Goal: Transaction & Acquisition: Purchase product/service

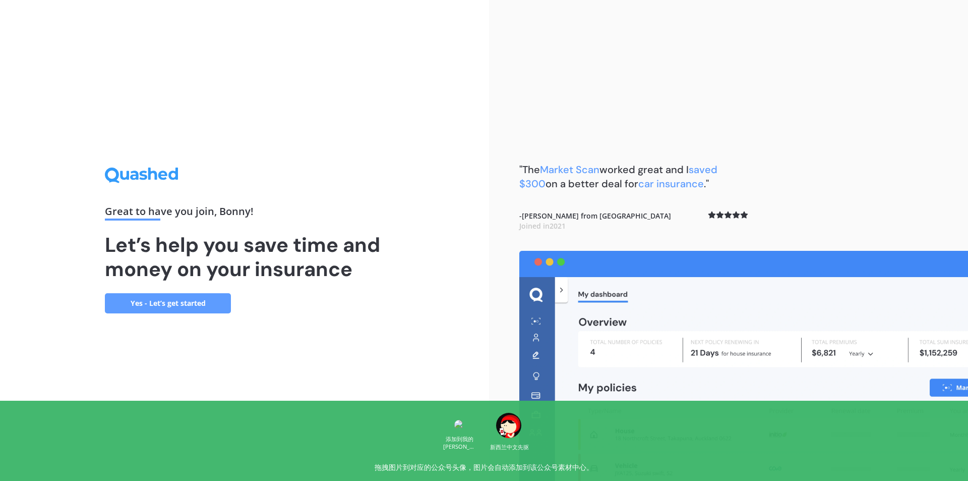
click at [208, 303] on link "Yes - Let’s get started" at bounding box center [168, 303] width 126 height 20
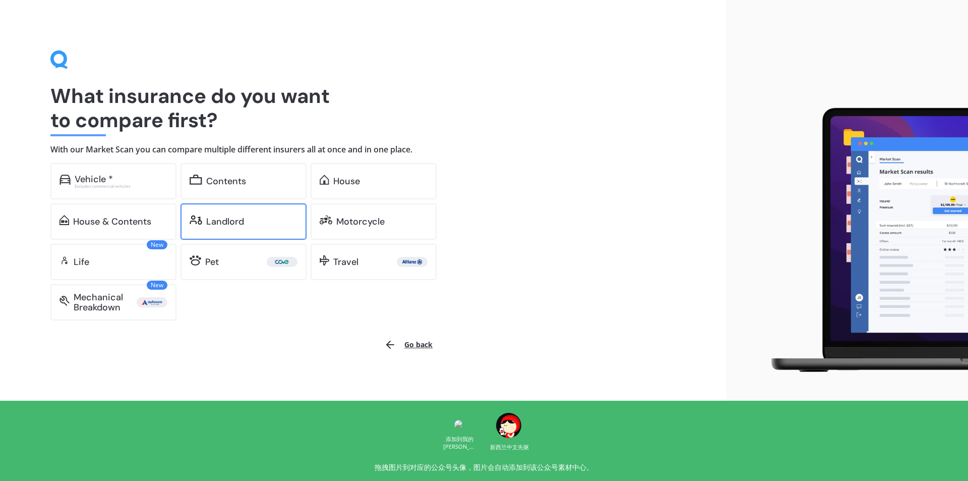
click at [240, 224] on div "Landlord" at bounding box center [225, 221] width 38 height 10
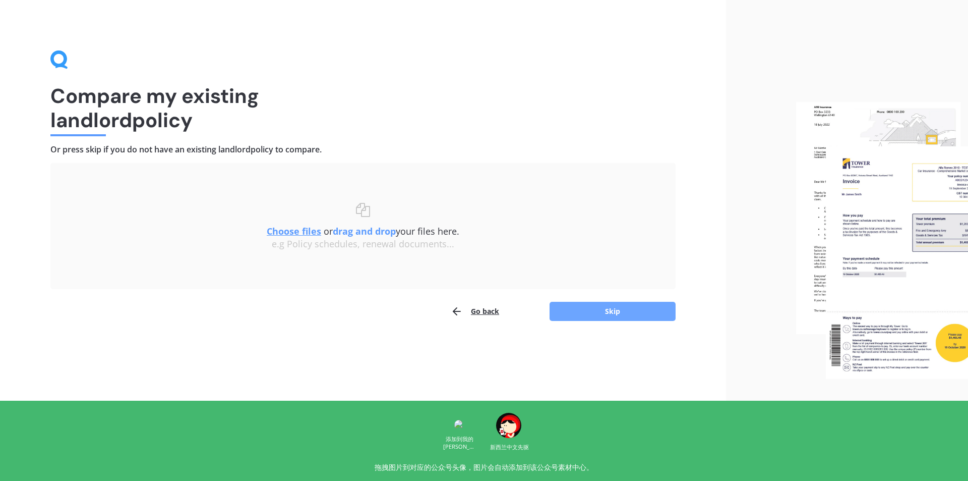
click at [603, 313] on button "Skip" at bounding box center [613, 311] width 126 height 19
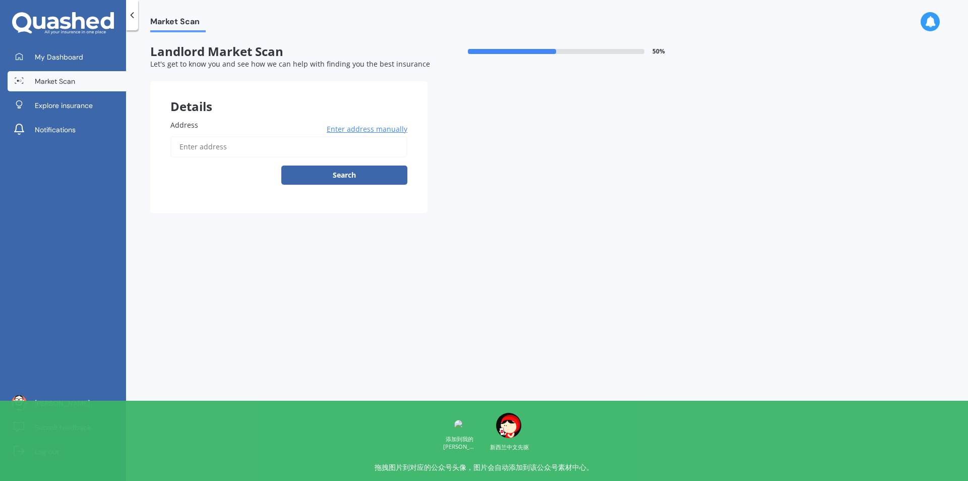
click at [261, 152] on input "Address" at bounding box center [288, 146] width 237 height 21
type input "[STREET_ADDRESS]"
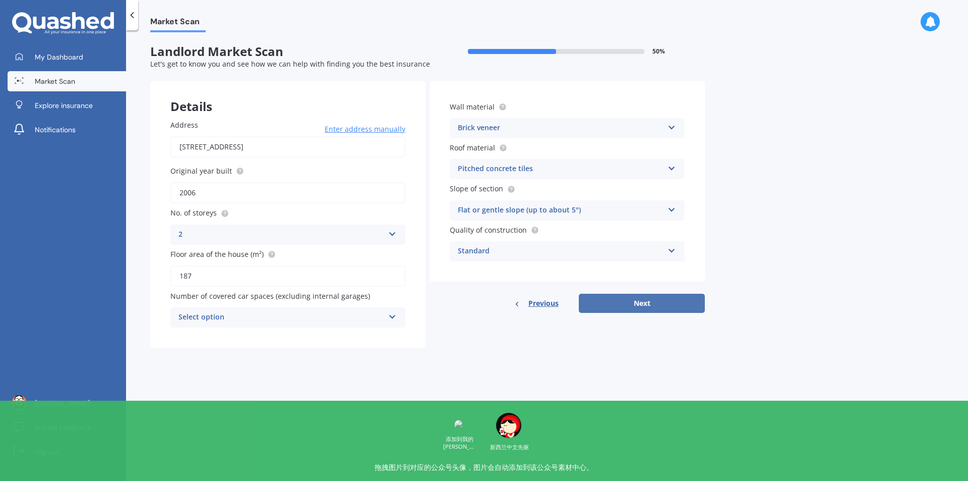
click at [669, 307] on button "Next" at bounding box center [642, 302] width 126 height 19
click at [345, 317] on div "Select option" at bounding box center [283, 317] width 201 height 11
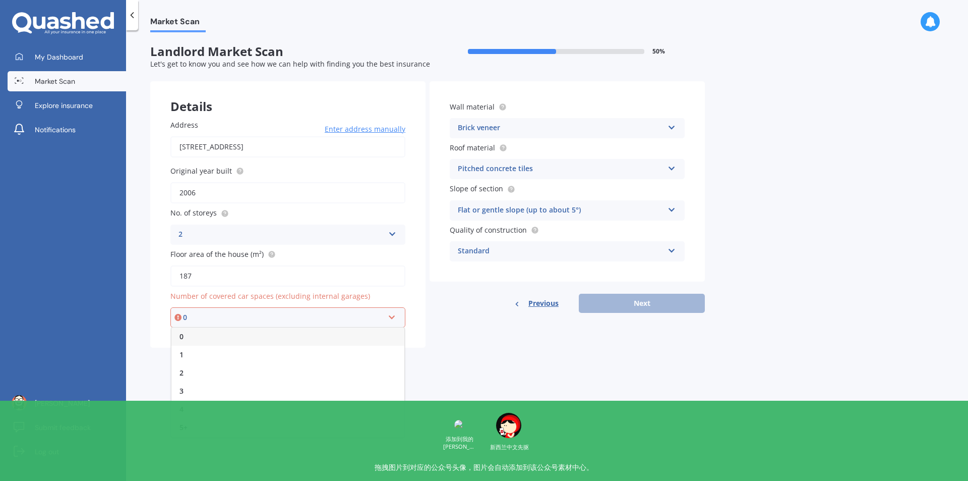
click at [332, 336] on div "0" at bounding box center [287, 336] width 233 height 18
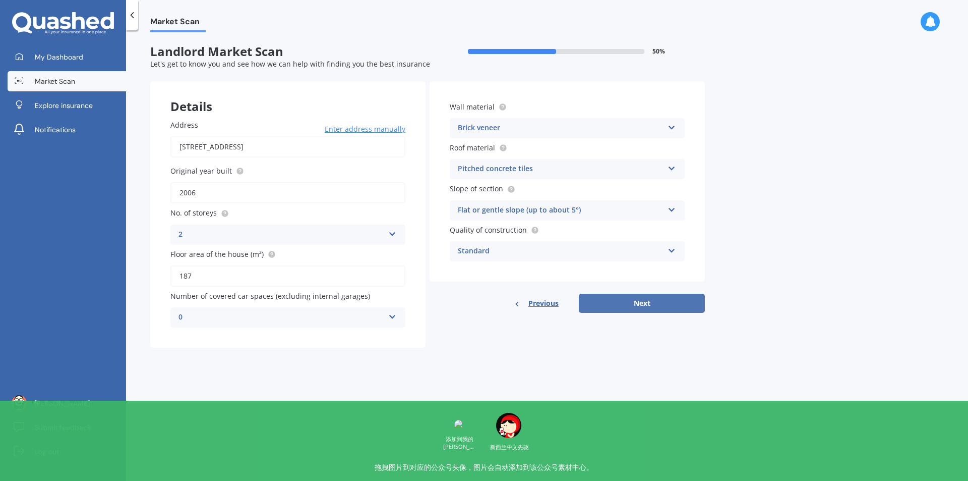
click at [630, 308] on button "Next" at bounding box center [642, 302] width 126 height 19
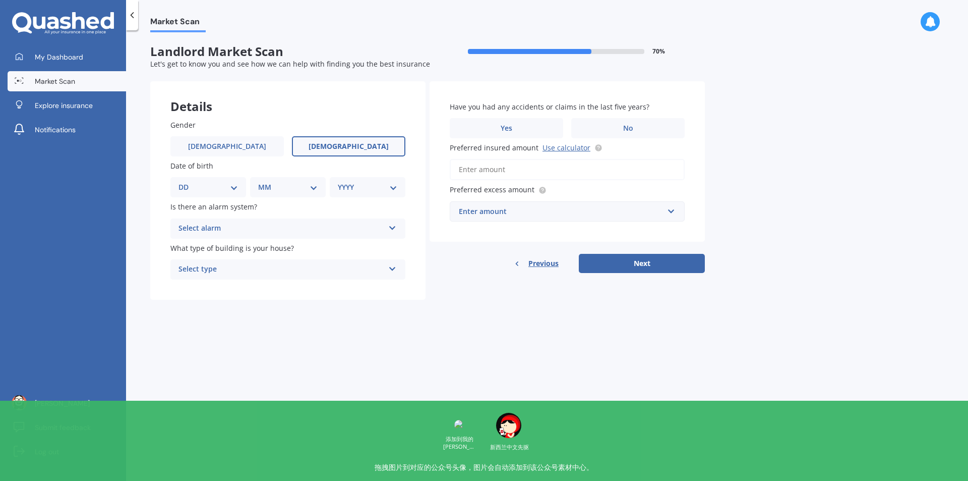
click at [351, 149] on span "[DEMOGRAPHIC_DATA]" at bounding box center [349, 146] width 80 height 9
click at [0, 0] on input "[DEMOGRAPHIC_DATA]" at bounding box center [0, 0] width 0 height 0
click at [200, 189] on select "DD 01 02 03 04 05 06 07 08 09 10 11 12 13 14 15 16 17 18 19 20 21 22 23 24 25 2…" at bounding box center [207, 187] width 59 height 11
select select "01"
click at [187, 182] on select "DD 01 02 03 04 05 06 07 08 09 10 11 12 13 14 15 16 17 18 19 20 21 22 23 24 25 2…" at bounding box center [207, 187] width 59 height 11
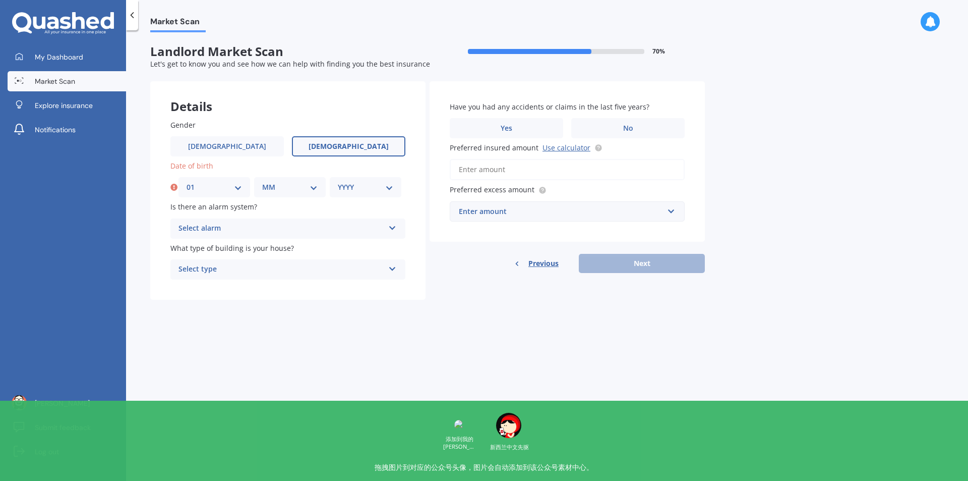
click at [293, 189] on select "MM 01 02 03 04 05 06 07 08 09 10 11 12" at bounding box center [289, 187] width 55 height 11
select select "01"
click at [262, 182] on select "MM 01 02 03 04 05 06 07 08 09 10 11 12" at bounding box center [289, 187] width 55 height 11
click at [349, 187] on select "YYYY 2009 2008 2007 2006 2005 2004 2003 2002 2001 2000 1999 1998 1997 1996 1995…" at bounding box center [365, 187] width 55 height 11
select select "1989"
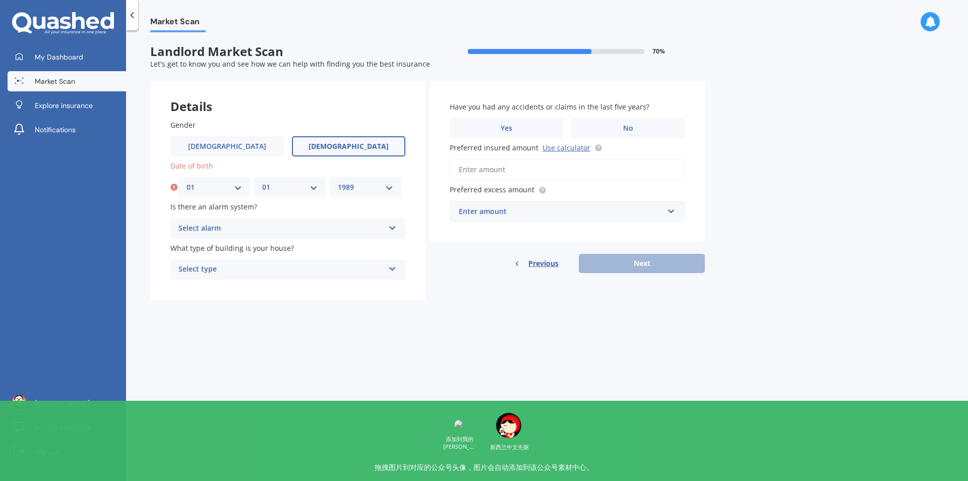
click at [338, 182] on select "YYYY 2009 2008 2007 2006 2005 2004 2003 2002 2001 2000 1999 1998 1997 1996 1995…" at bounding box center [365, 187] width 55 height 11
click at [367, 228] on div "Select alarm" at bounding box center [281, 228] width 206 height 12
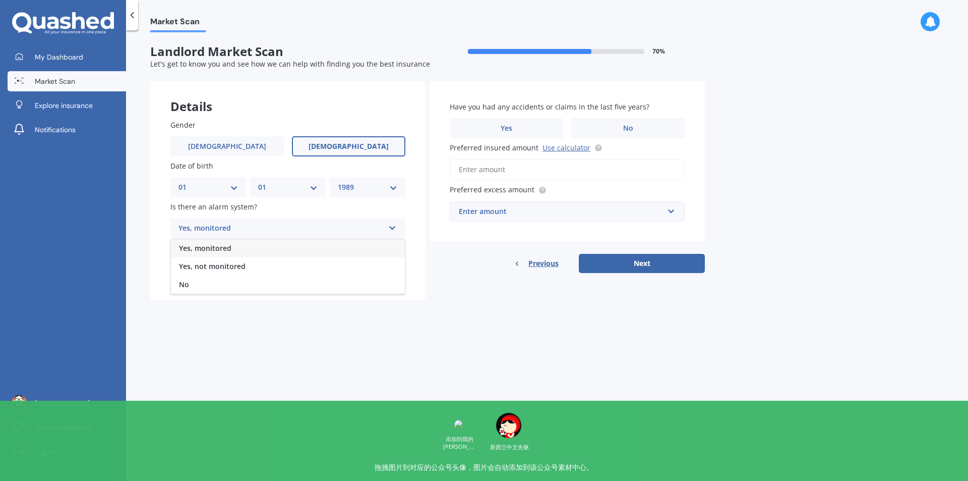
click at [299, 247] on div "Yes, monitored" at bounding box center [288, 248] width 234 height 18
click at [297, 269] on div "Select type" at bounding box center [281, 269] width 206 height 12
click at [286, 290] on div "Freestanding" at bounding box center [288, 289] width 234 height 18
click at [626, 125] on span "No" at bounding box center [628, 128] width 10 height 9
click at [0, 0] on input "No" at bounding box center [0, 0] width 0 height 0
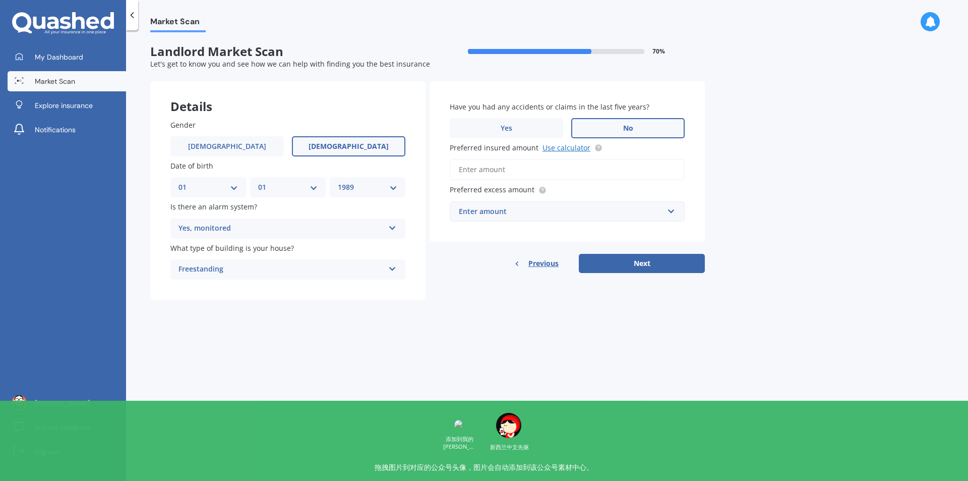
click at [555, 148] on link "Use calculator" at bounding box center [567, 148] width 48 height 10
click at [511, 171] on input "Preferred insured amount Use calculator" at bounding box center [567, 169] width 235 height 21
paste input "$696,979"
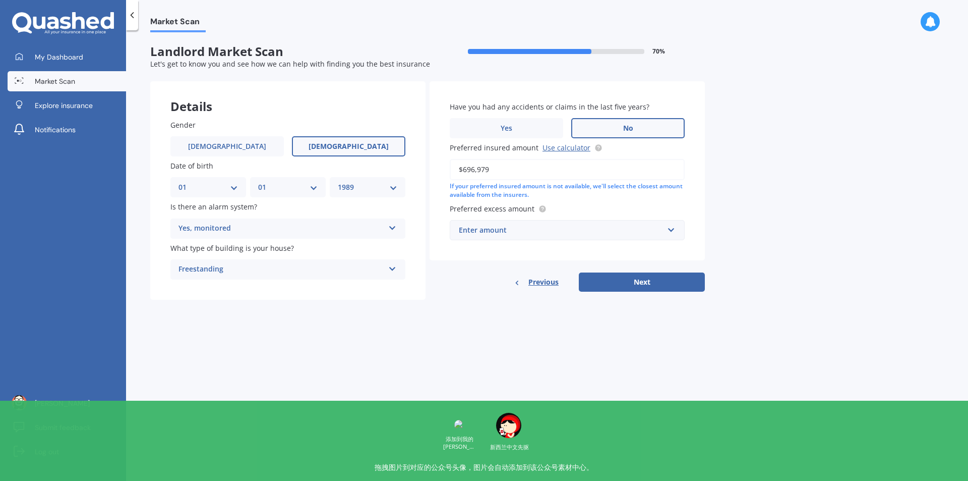
type input "$696,979"
click at [528, 231] on div "Enter amount" at bounding box center [561, 229] width 205 height 11
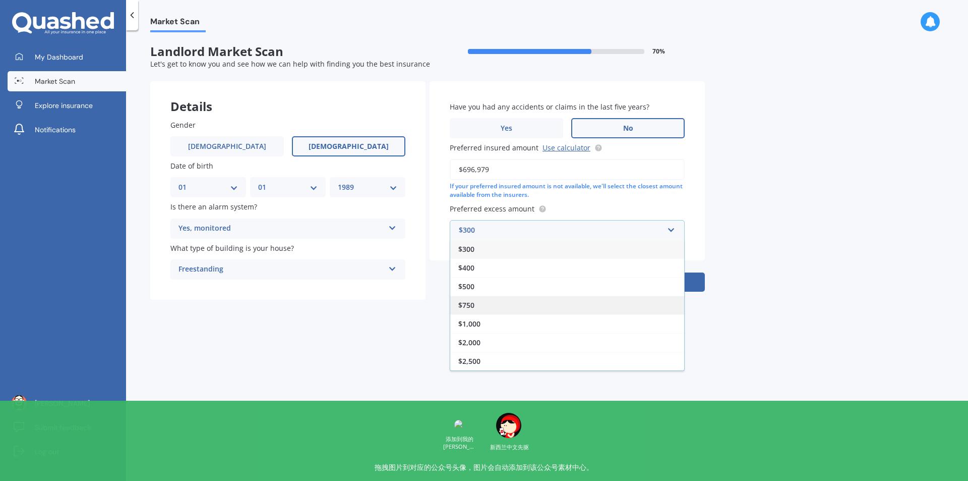
click at [504, 304] on div "$750" at bounding box center [567, 304] width 234 height 19
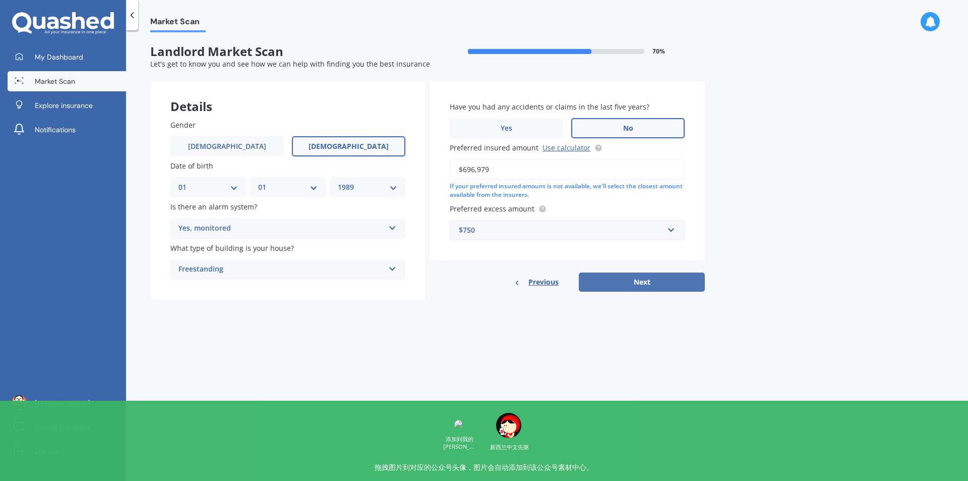
click at [668, 286] on button "Next" at bounding box center [642, 281] width 126 height 19
select select "01"
select select "1989"
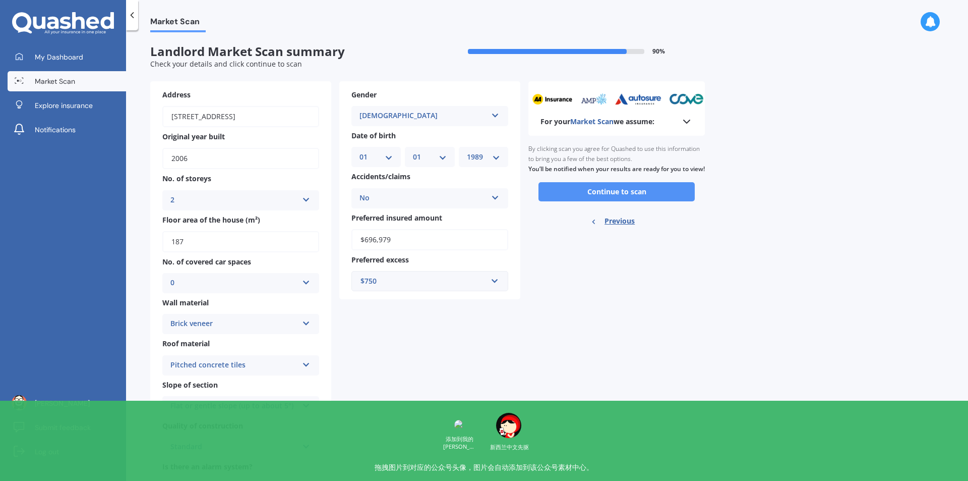
click at [636, 201] on button "Continue to scan" at bounding box center [617, 191] width 156 height 19
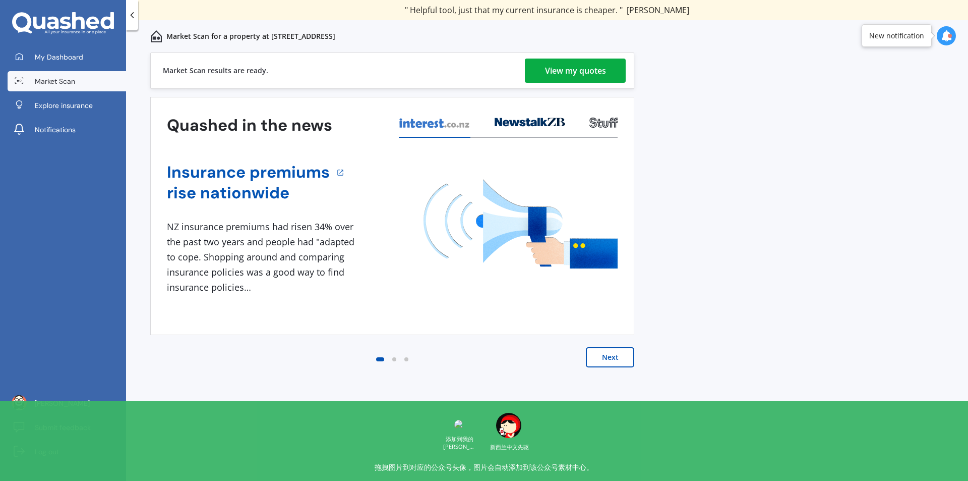
click at [582, 74] on div "View my quotes" at bounding box center [575, 70] width 61 height 24
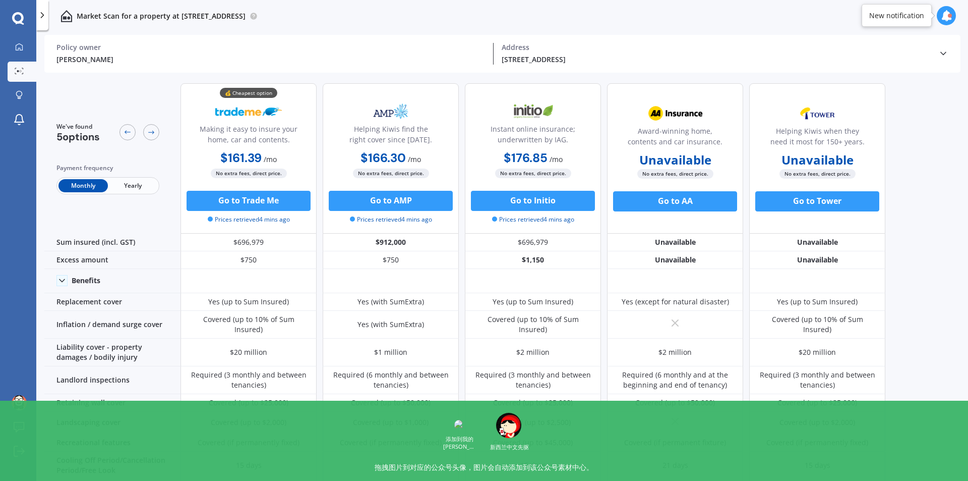
click at [132, 189] on span "Yearly" at bounding box center [132, 185] width 49 height 13
